Goal: Check status

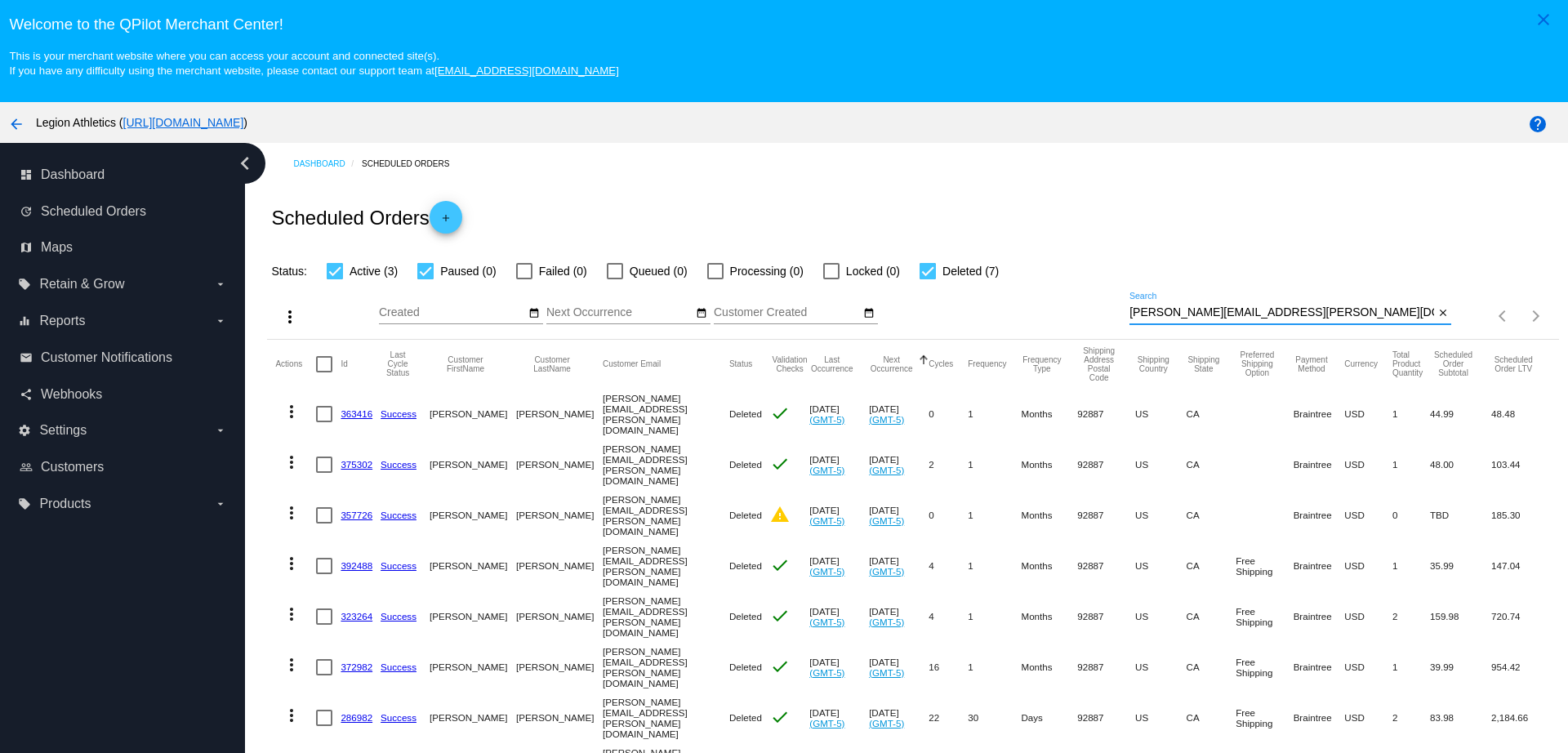
scroll to position [109, 0]
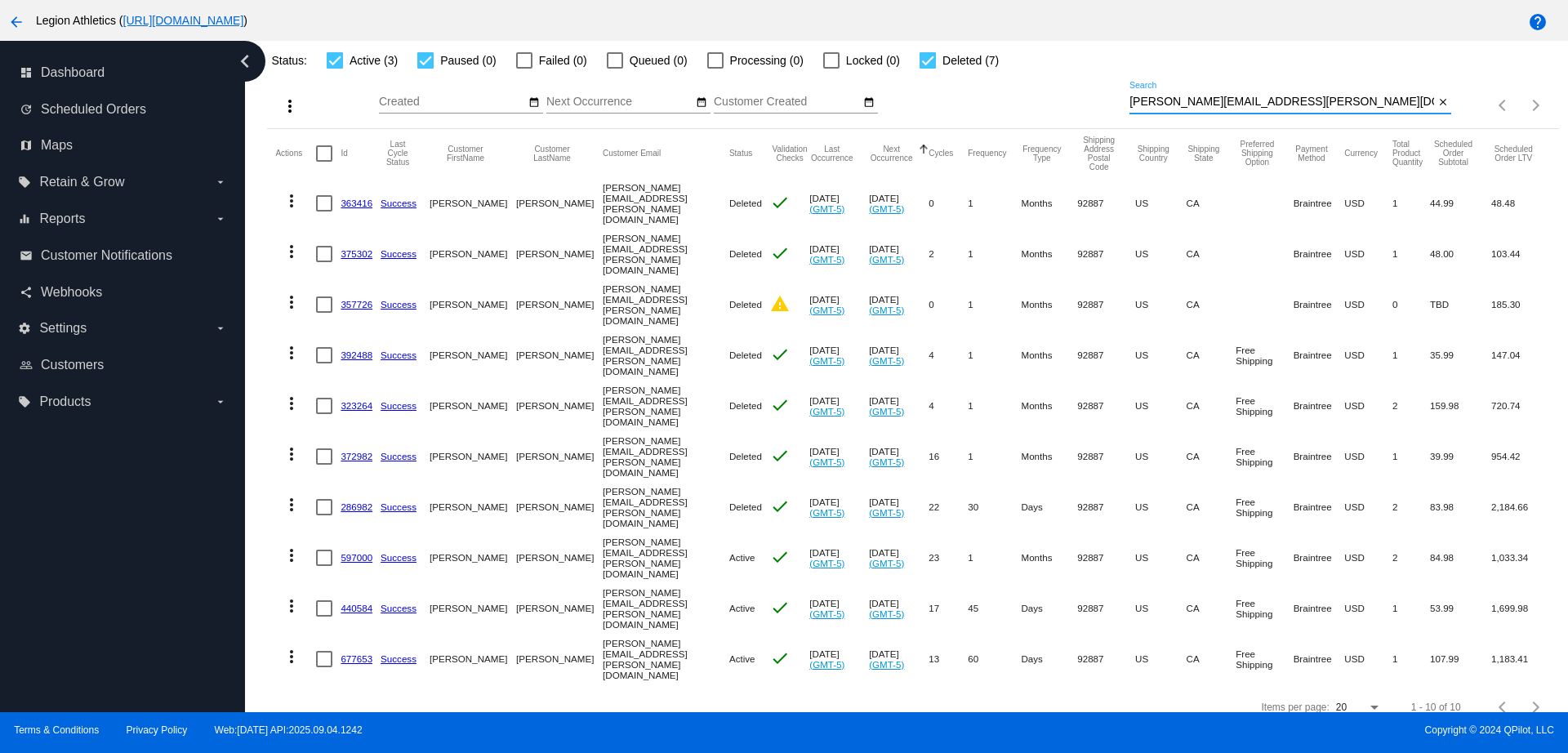
click at [1093, 91] on div "more_vert Sep Jan Feb Mar [DATE]" at bounding box center [912, 99] width 1291 height 58
type input "[EMAIL_ADDRESS][DOMAIN_NAME]"
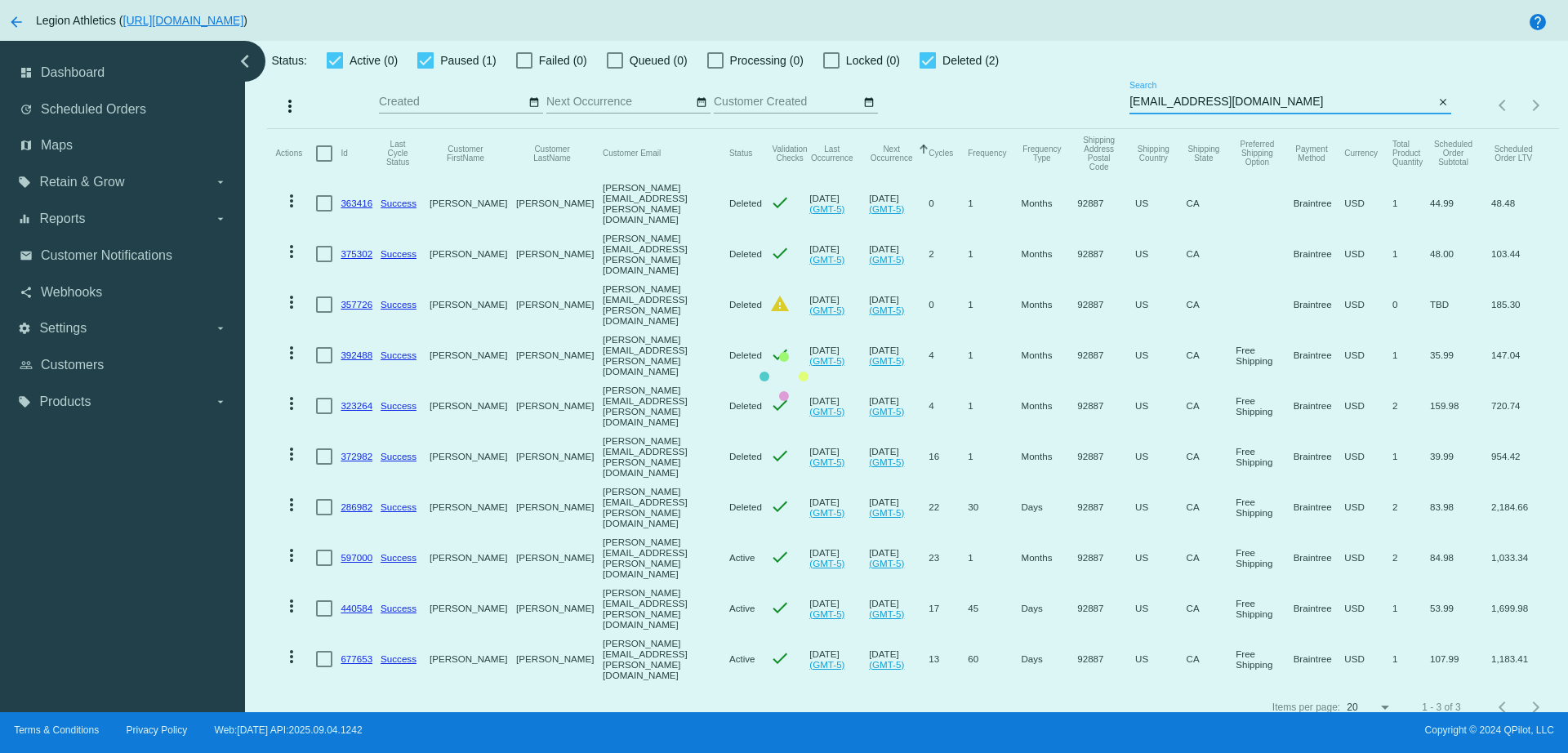
scroll to position [0, 0]
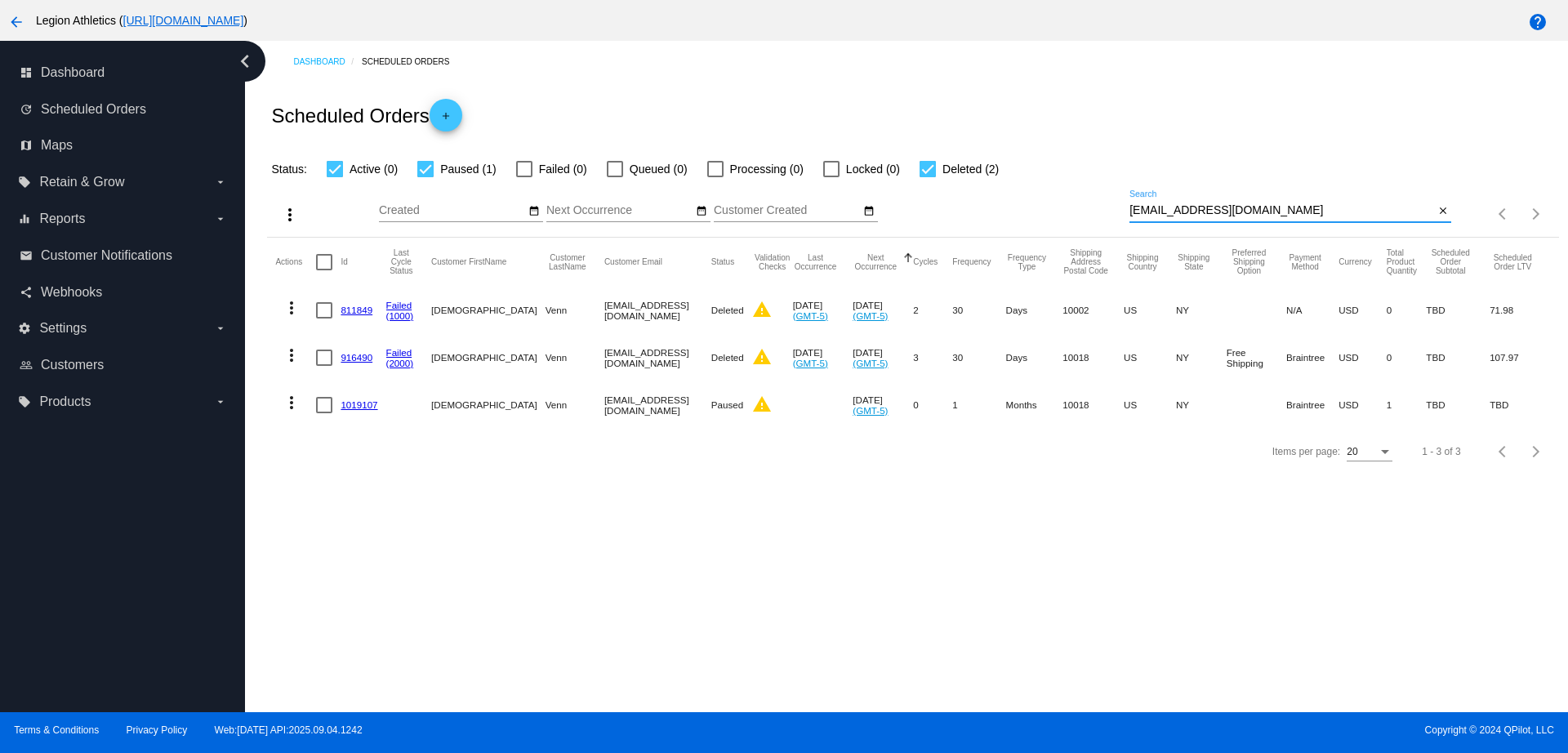
click at [365, 409] on link "1019107" at bounding box center [359, 405] width 37 height 11
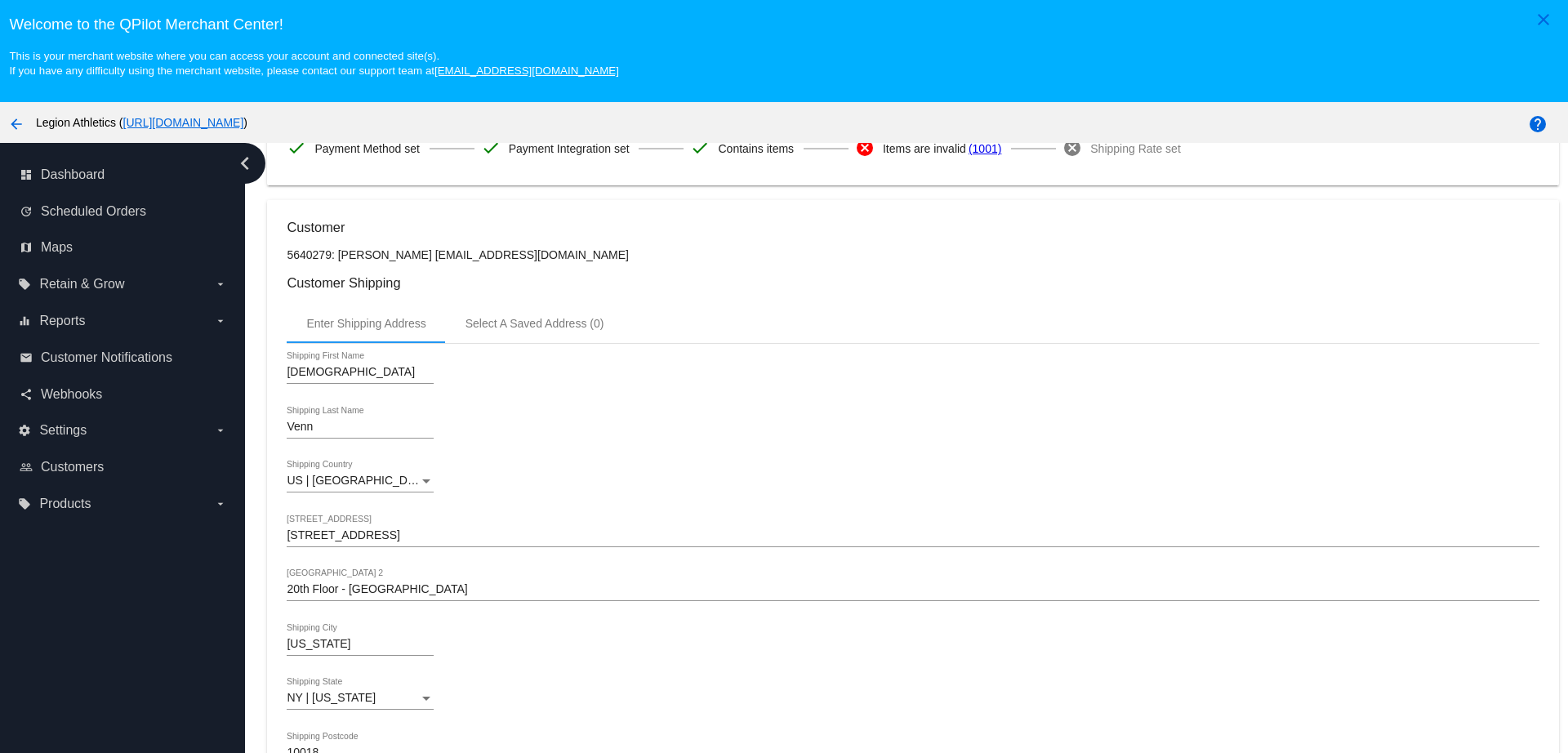
scroll to position [306, 0]
